Goal: Navigation & Orientation: Find specific page/section

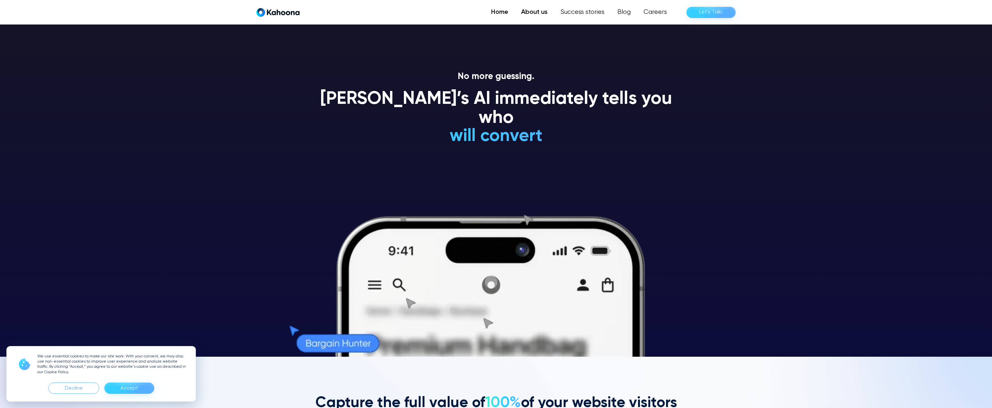
scroll to position [52, 0]
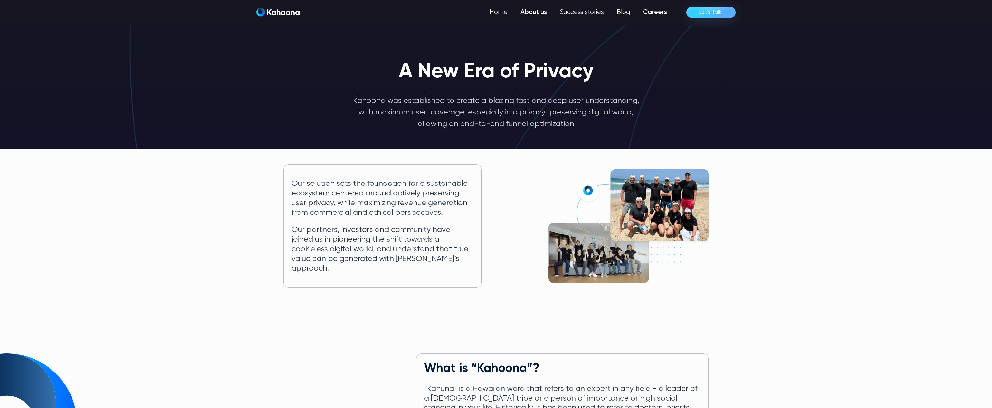
click at [659, 7] on link "Careers" at bounding box center [655, 12] width 37 height 13
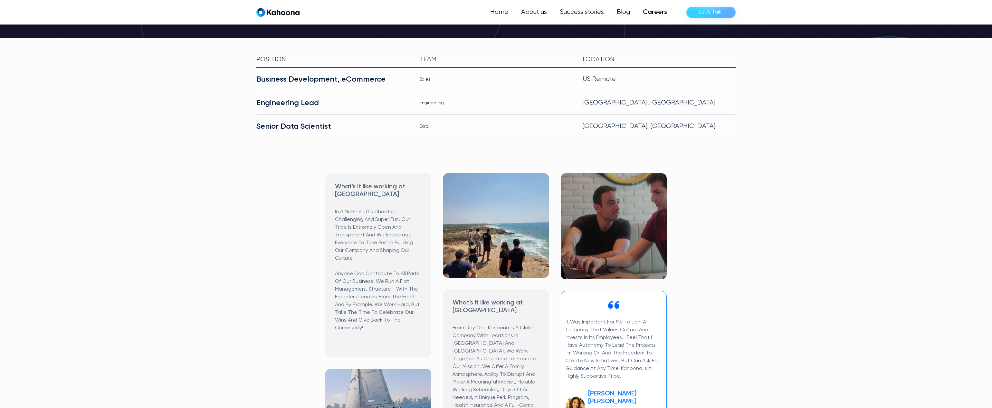
scroll to position [151, 0]
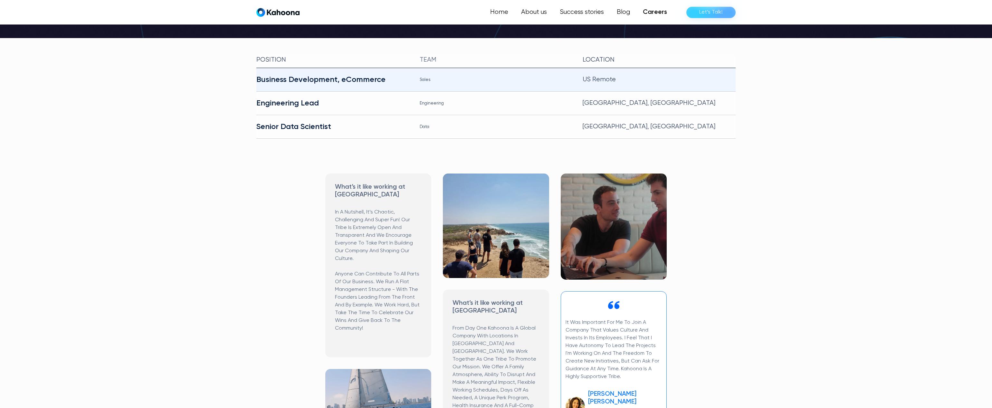
click at [330, 74] on div "Business Development, eCommerce" at bounding box center [332, 79] width 153 height 10
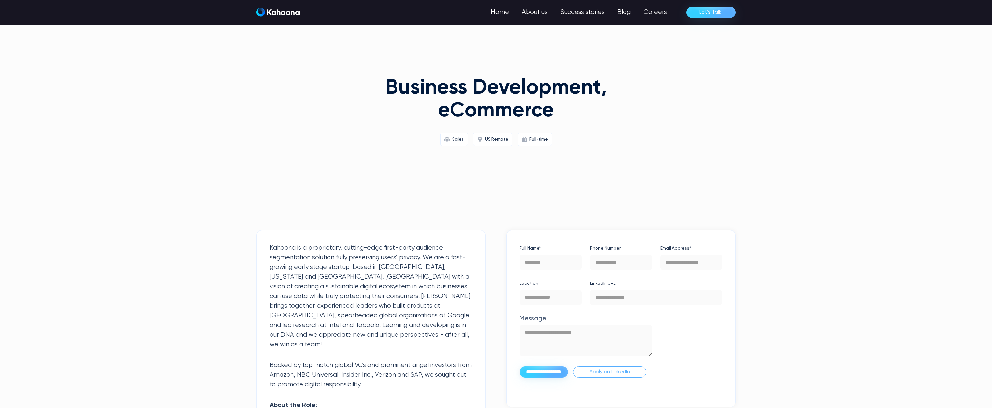
scroll to position [1, 0]
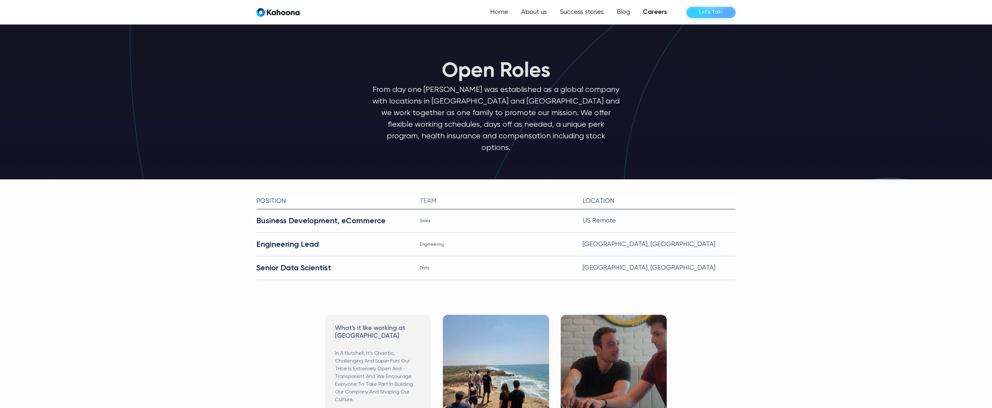
scroll to position [4, 0]
